Goal: Transaction & Acquisition: Book appointment/travel/reservation

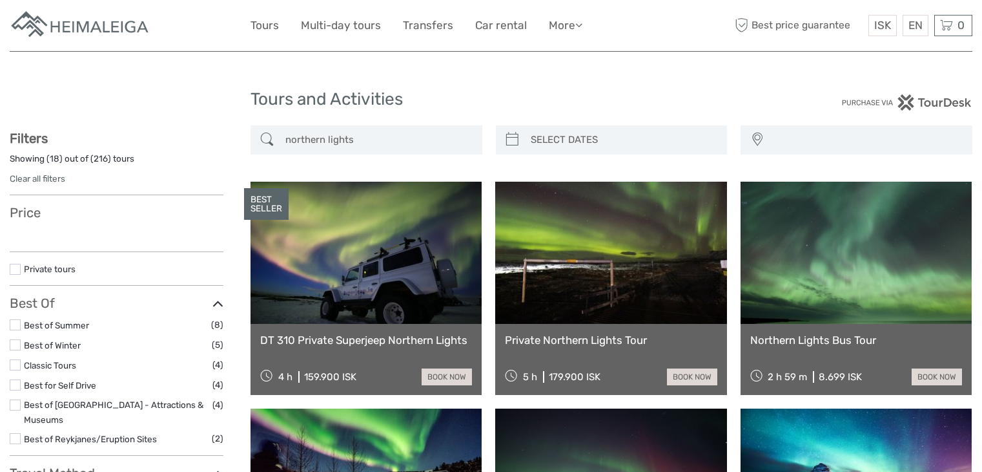
select select
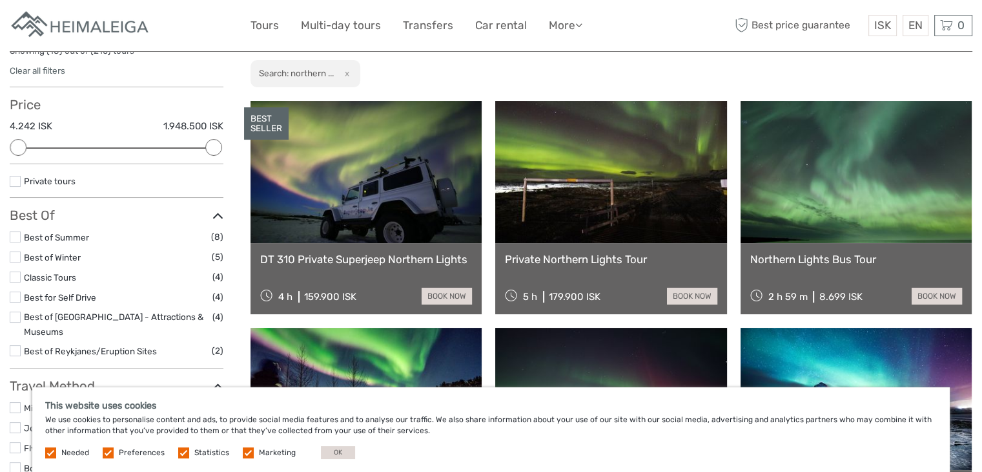
scroll to position [155, 0]
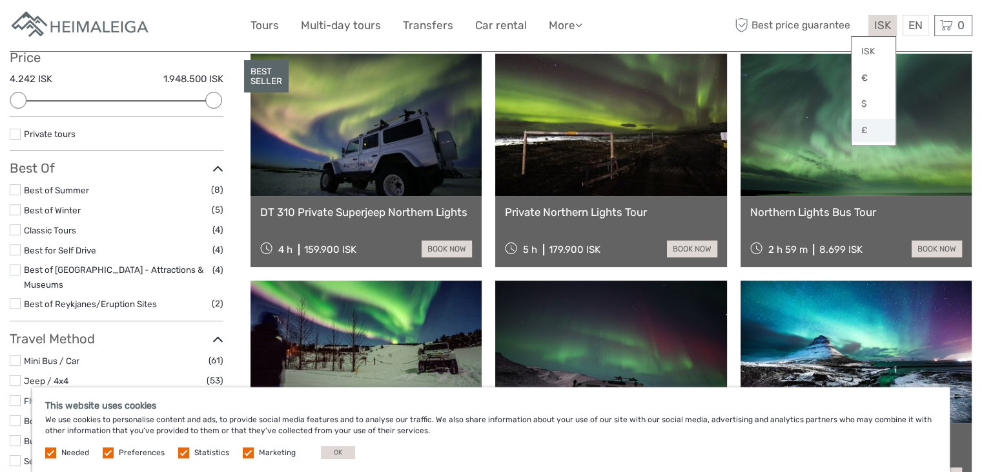
click at [867, 130] on link "£" at bounding box center [874, 130] width 44 height 23
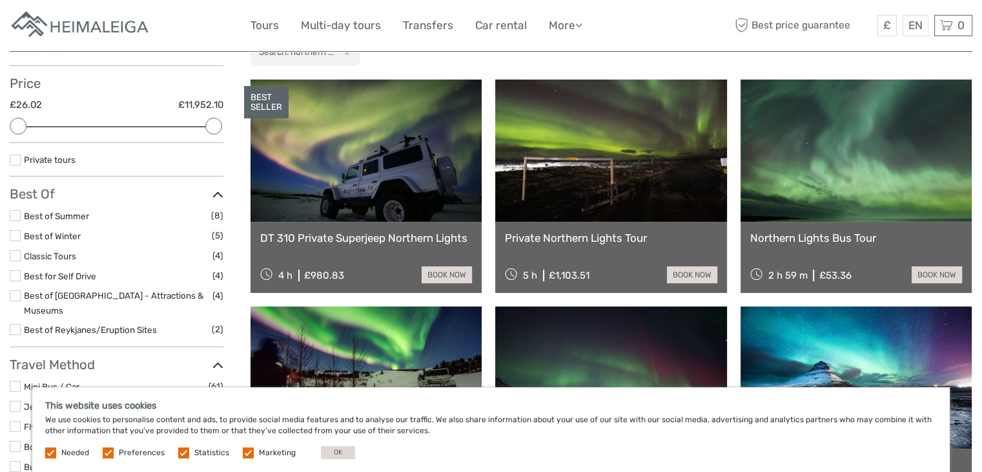
scroll to position [161, 0]
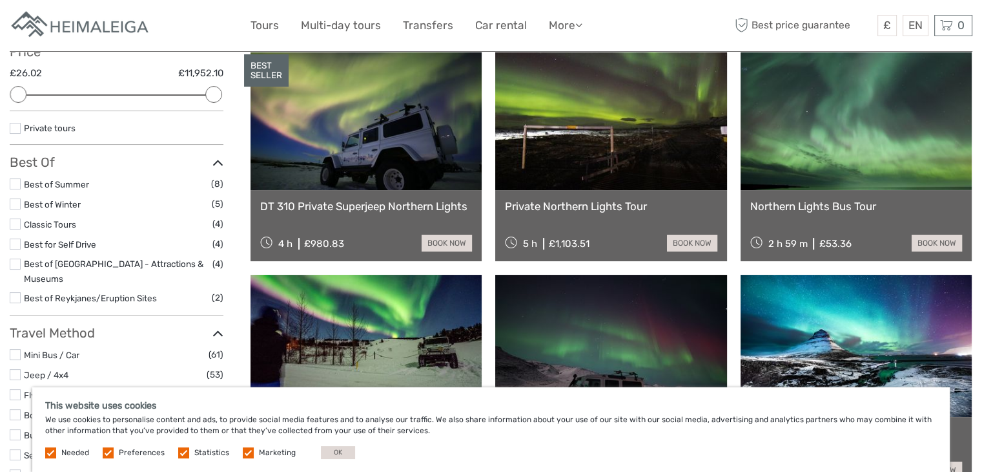
click at [862, 143] on link at bounding box center [856, 119] width 231 height 142
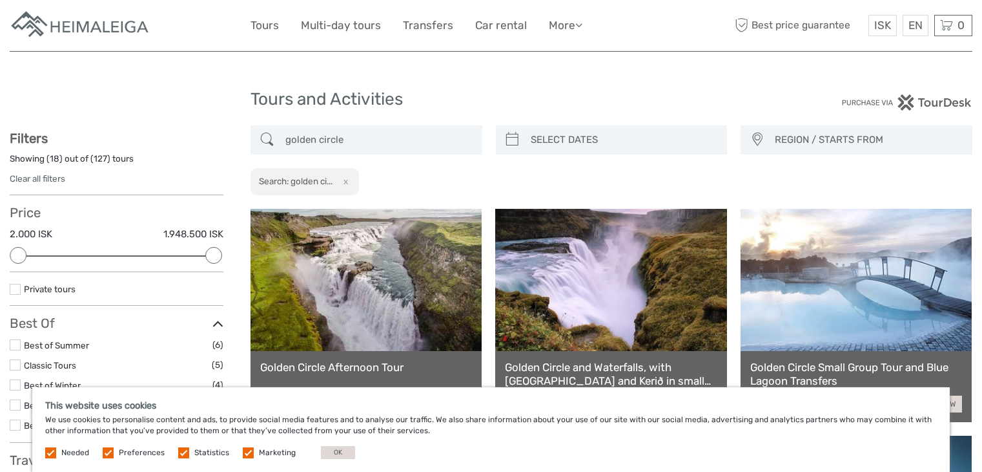
select select
click at [880, 131] on link "£" at bounding box center [874, 130] width 44 height 23
click at [605, 94] on h1 "Tours and Activities" at bounding box center [492, 99] width 482 height 21
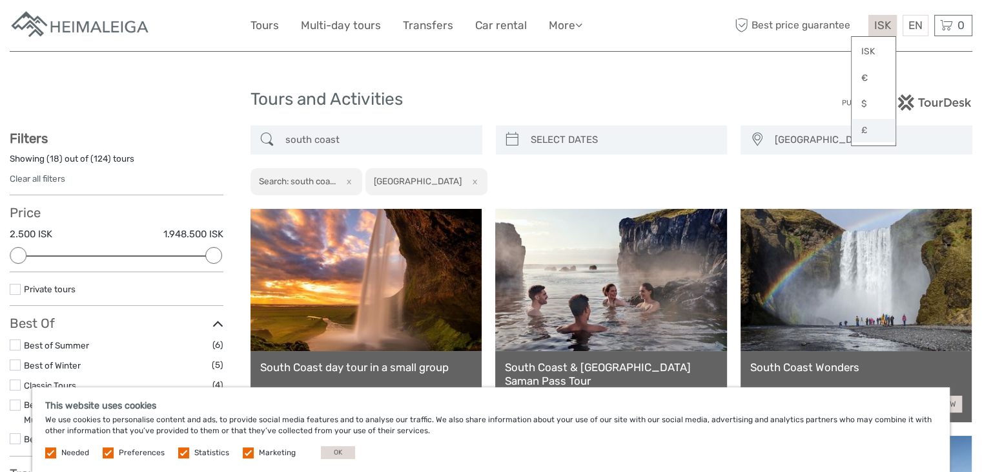
click at [877, 137] on link "£" at bounding box center [874, 130] width 44 height 23
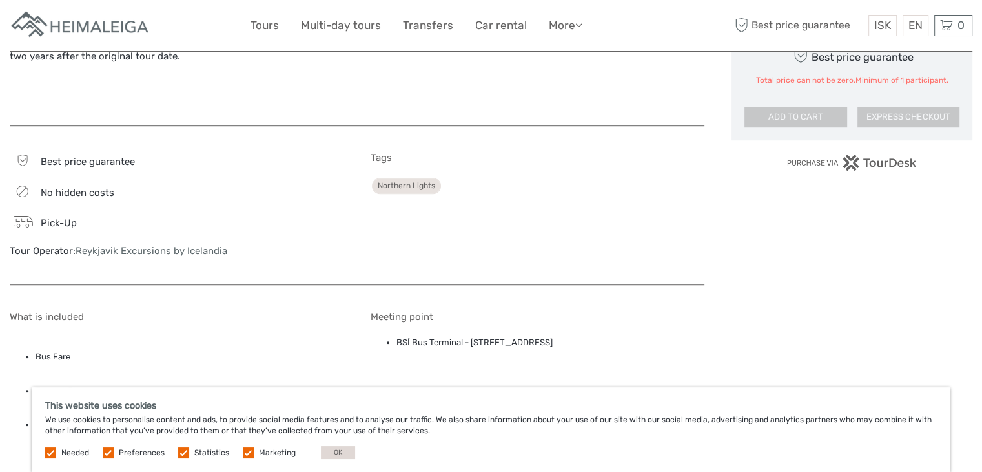
scroll to position [859, 0]
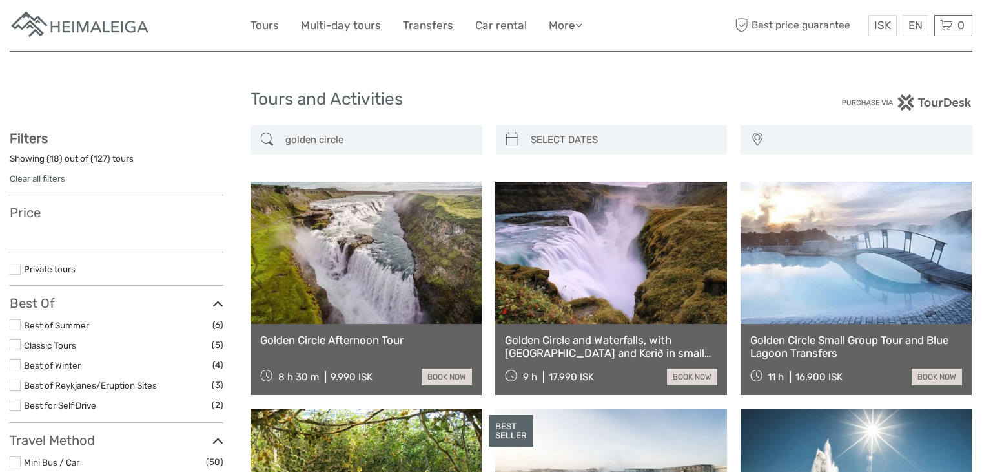
select select
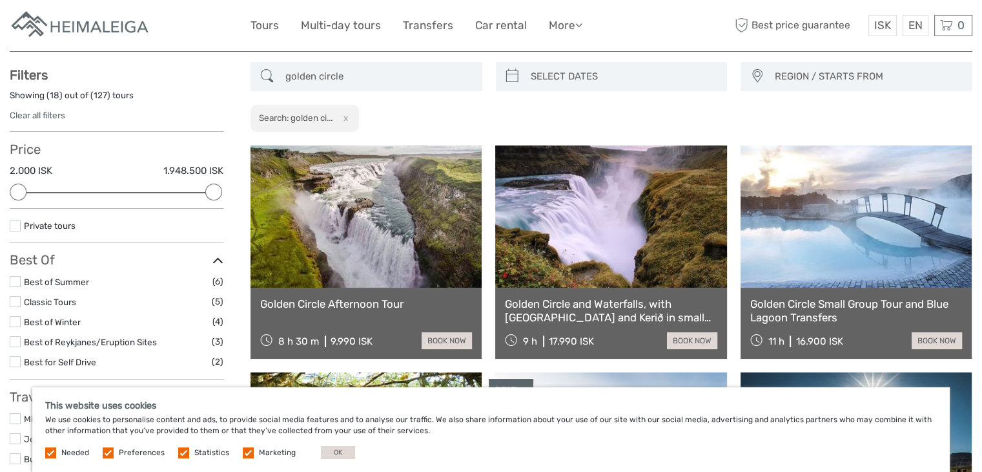
scroll to position [99, 0]
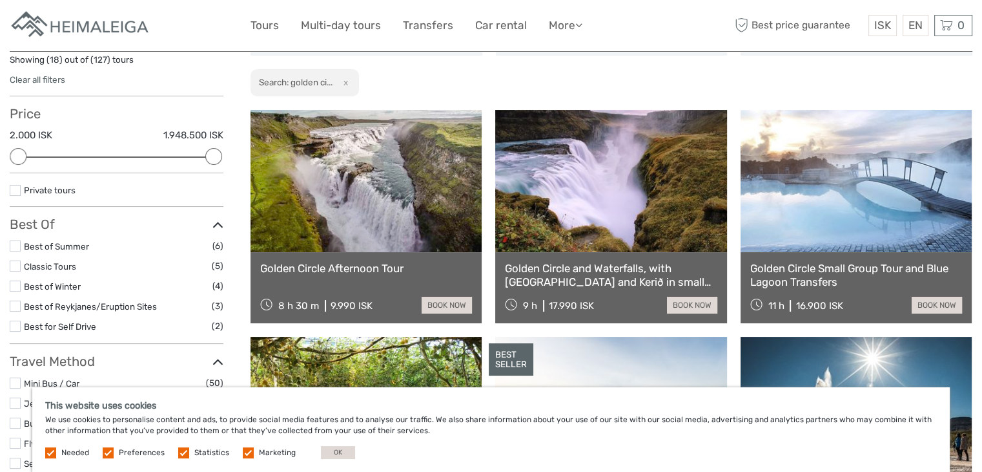
click at [695, 282] on link "Golden Circle and Waterfalls, with Friðheimar Farm and Kerið in small group" at bounding box center [611, 275] width 212 height 26
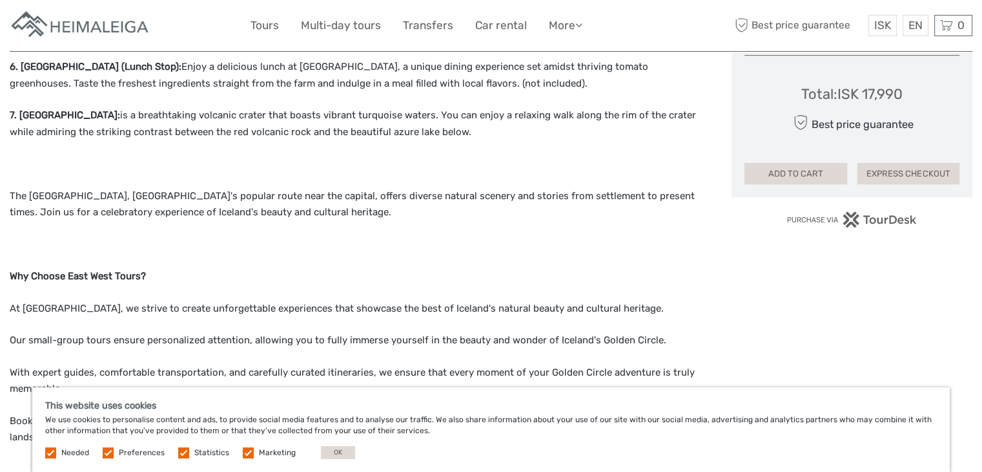
scroll to position [854, 0]
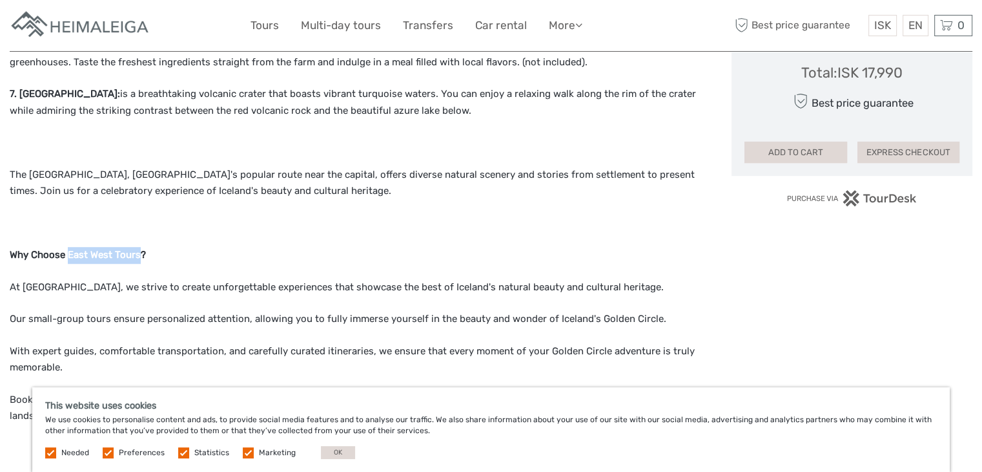
drag, startPoint x: 137, startPoint y: 236, endPoint x: 67, endPoint y: 234, distance: 70.4
click at [67, 249] on strong "Why Choose East West Tours?" at bounding box center [78, 255] width 136 height 12
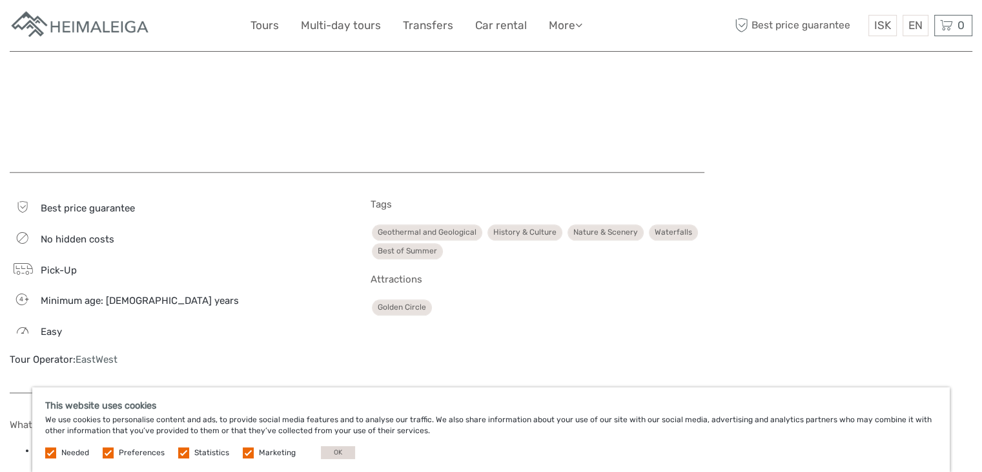
scroll to position [1267, 0]
